Goal: Task Accomplishment & Management: Complete application form

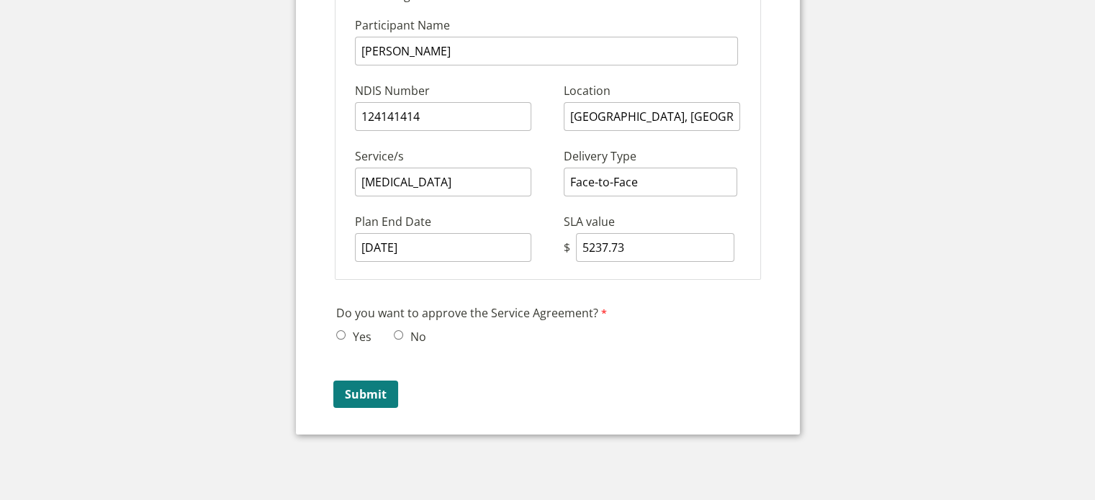
scroll to position [216, 0]
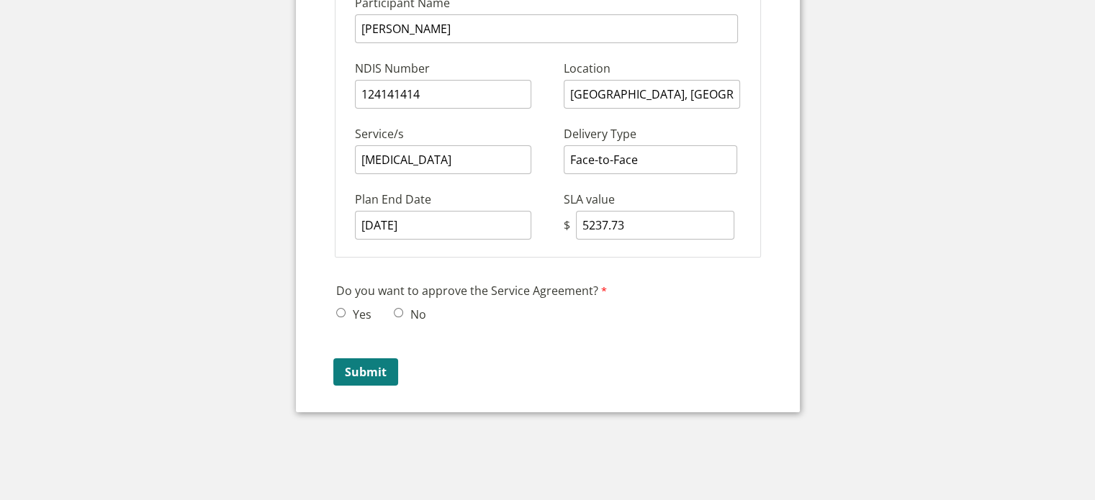
click at [339, 303] on span "Yes" at bounding box center [358, 314] width 44 height 22
click at [338, 308] on input "Yes" at bounding box center [340, 312] width 9 height 9
radio input "true"
click at [364, 369] on input "Submit" at bounding box center [365, 372] width 65 height 27
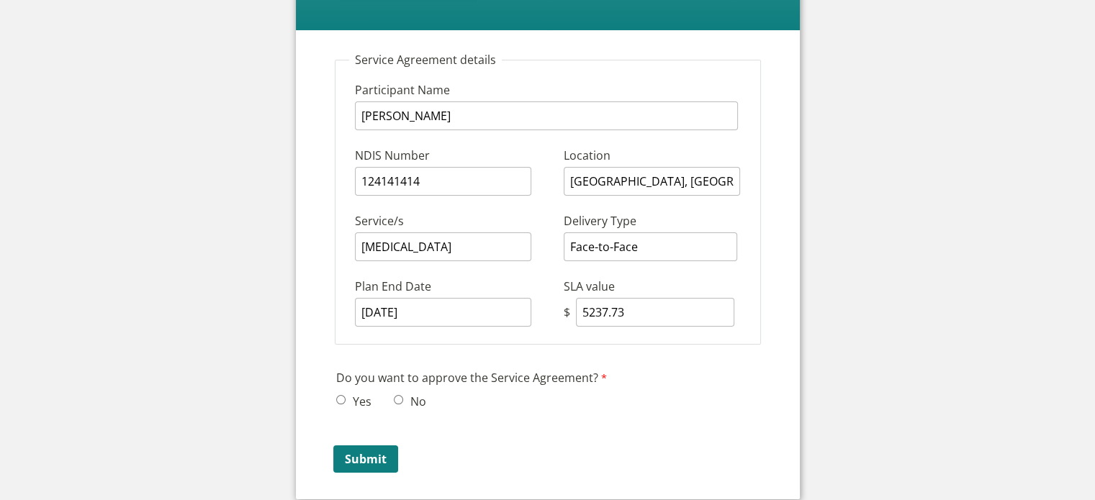
scroll to position [216, 0]
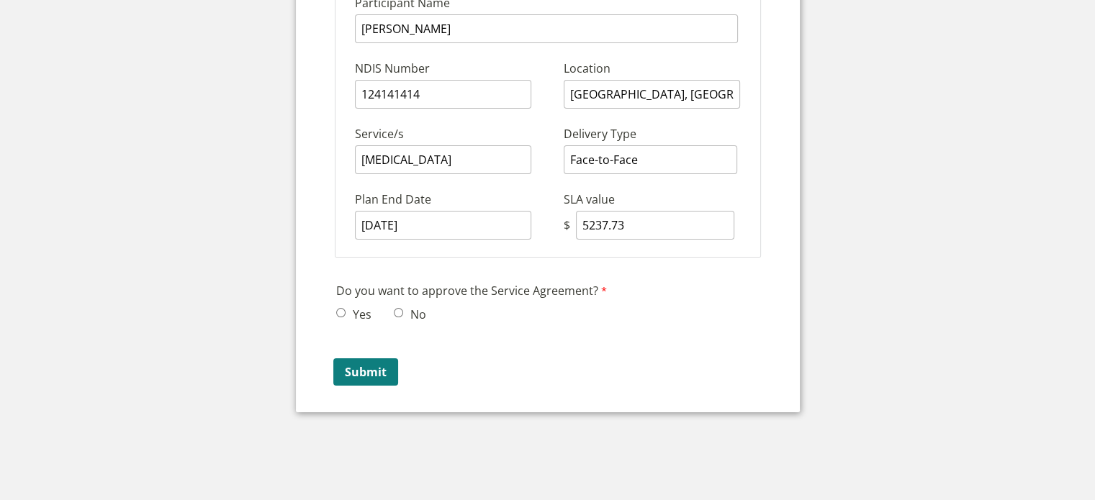
click at [341, 308] on input "Yes" at bounding box center [340, 312] width 9 height 9
radio input "true"
click at [372, 367] on input "Submit" at bounding box center [365, 372] width 65 height 27
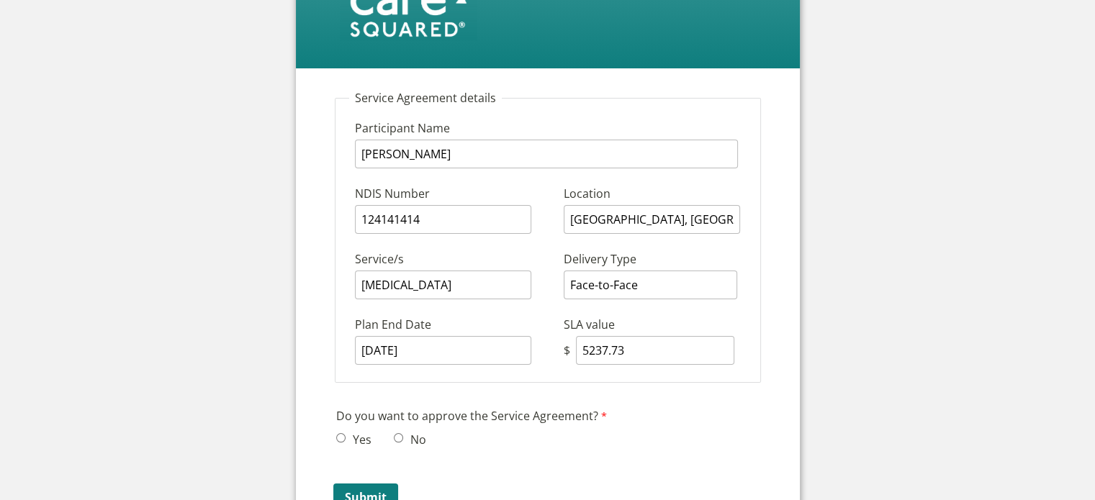
scroll to position [216, 0]
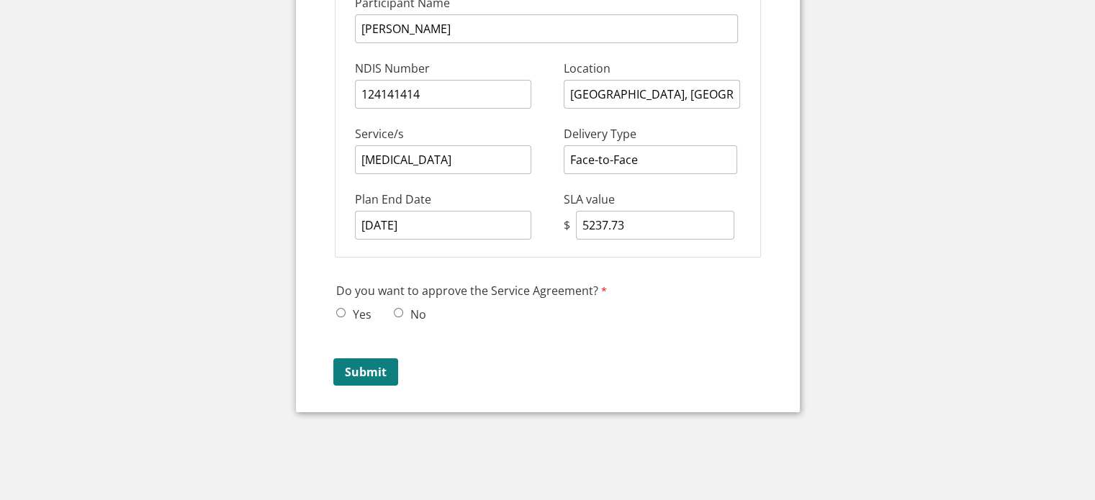
click at [340, 308] on input "Yes" at bounding box center [340, 312] width 9 height 9
radio input "true"
click at [361, 365] on input "Submit" at bounding box center [365, 372] width 65 height 27
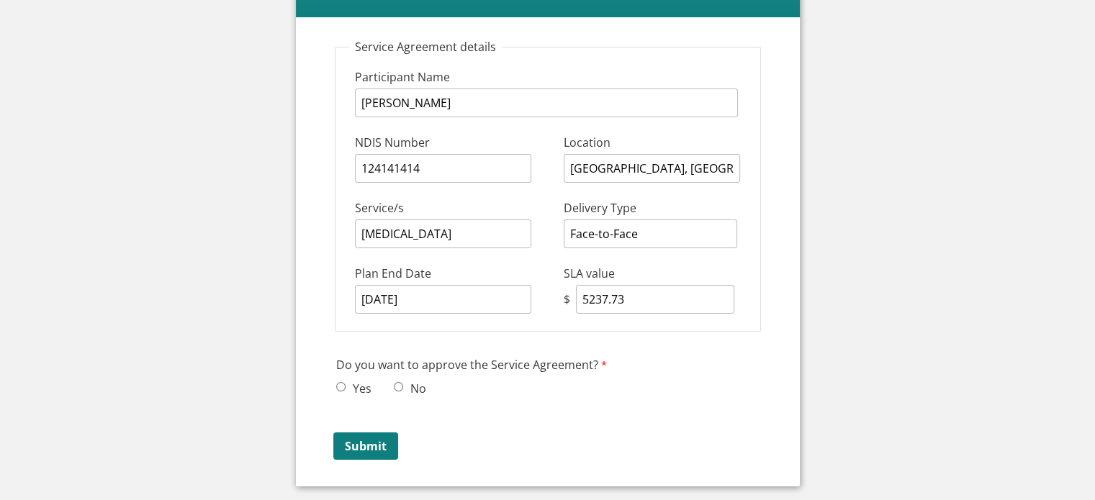
scroll to position [216, 0]
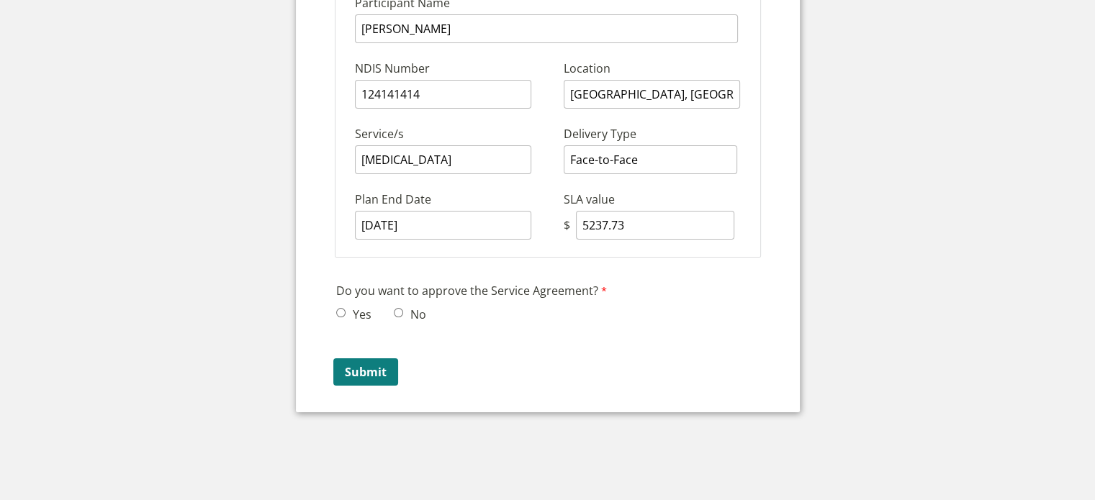
click at [334, 310] on div "Do you want to approve the Service Agreement? Yes No" at bounding box center [547, 305] width 435 height 52
click at [339, 309] on input "Yes" at bounding box center [340, 312] width 9 height 9
radio input "true"
click at [366, 369] on input "Submit" at bounding box center [365, 372] width 65 height 27
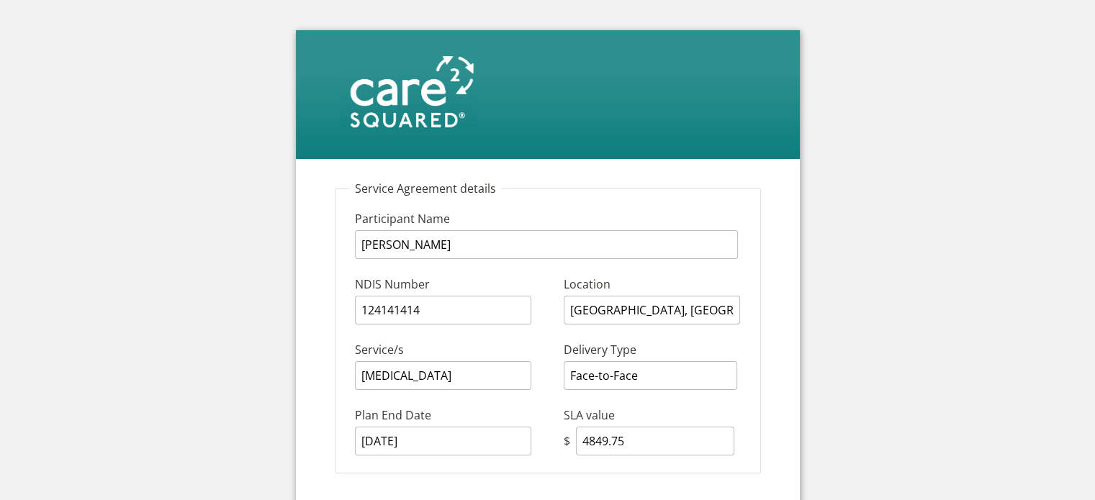
scroll to position [216, 0]
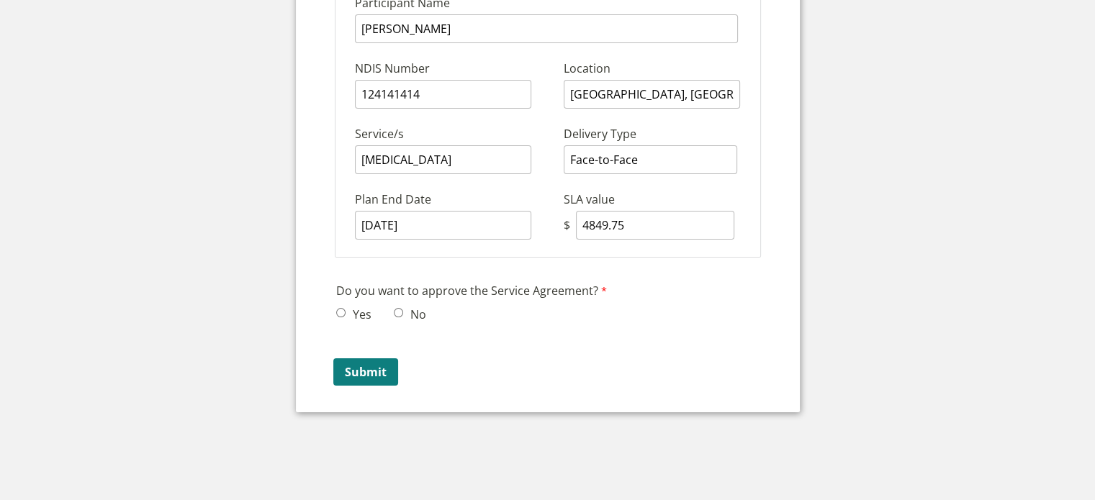
click at [337, 308] on input "Yes" at bounding box center [340, 312] width 9 height 9
radio input "true"
click at [383, 368] on input "Submit" at bounding box center [365, 372] width 65 height 27
